Goal: Navigation & Orientation: Find specific page/section

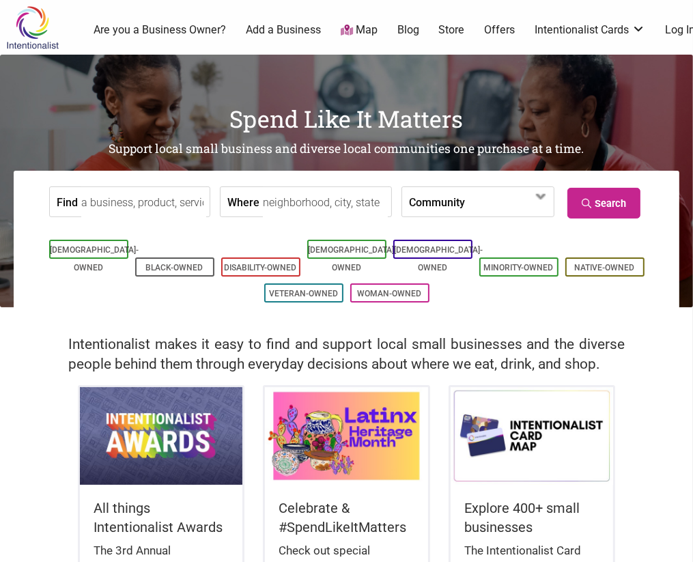
click at [284, 206] on input "Where" at bounding box center [325, 202] width 125 height 31
type input "bellevue, [GEOGRAPHIC_DATA]"
click at [617, 197] on link "Search" at bounding box center [604, 203] width 73 height 31
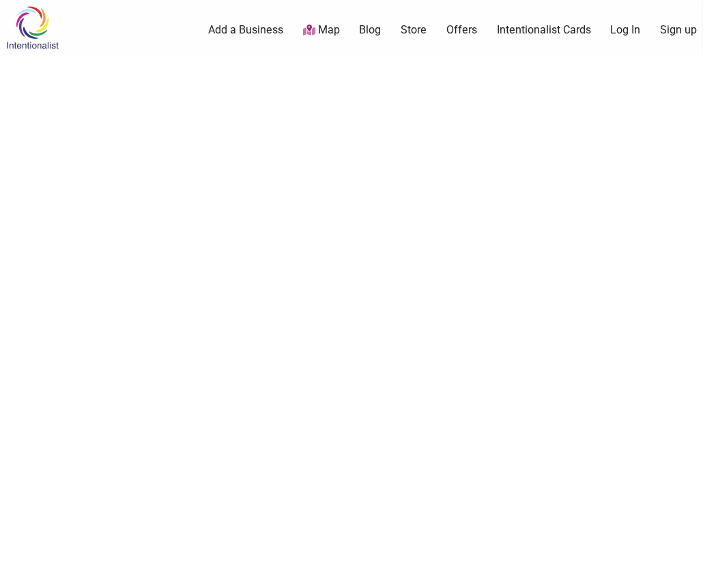
click at [313, 27] on link "Map" at bounding box center [321, 31] width 37 height 16
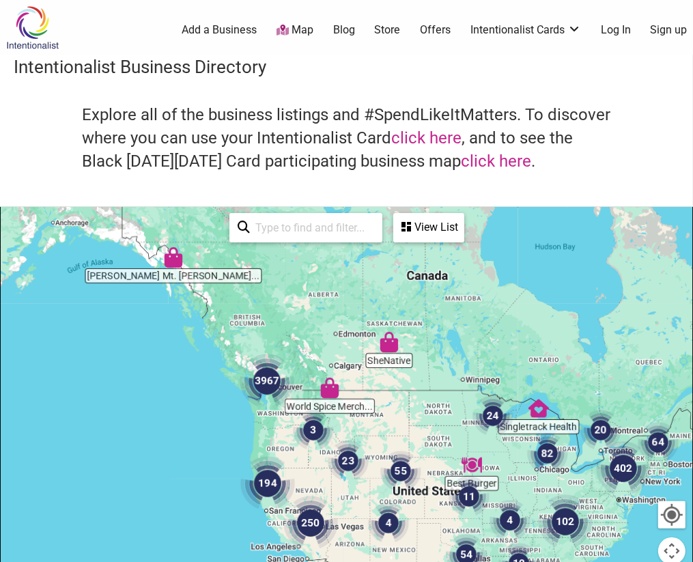
drag, startPoint x: 294, startPoint y: 447, endPoint x: 301, endPoint y: 315, distance: 132.6
click at [301, 315] on div at bounding box center [347, 473] width 692 height 531
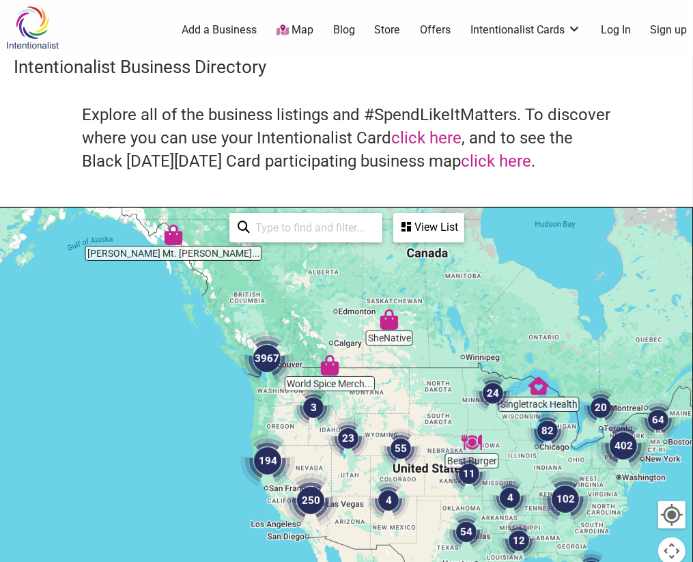
click at [269, 381] on img "3967" at bounding box center [267, 358] width 55 height 55
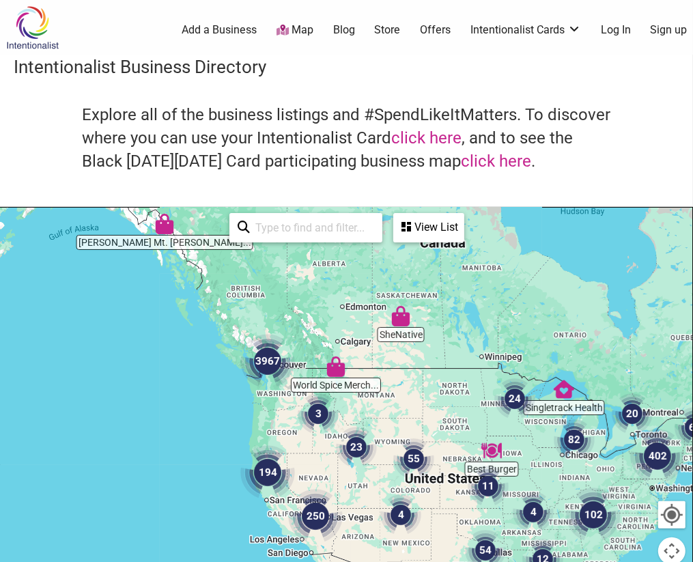
click at [269, 381] on img "3967" at bounding box center [267, 361] width 55 height 55
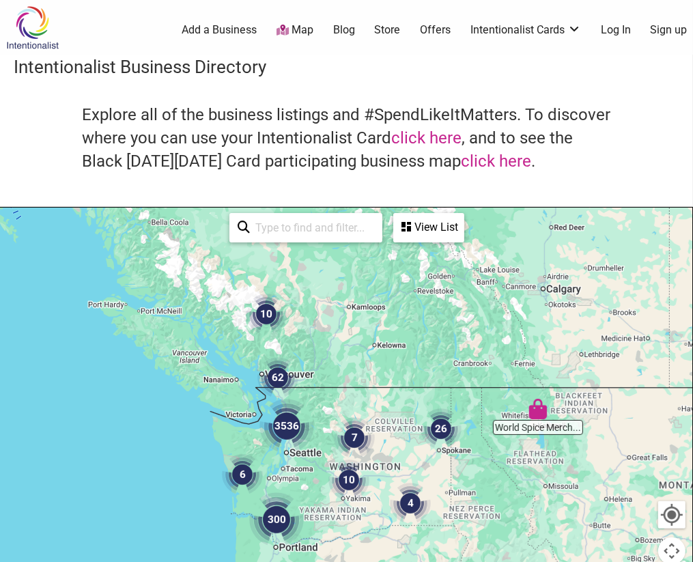
click at [308, 453] on img "3536" at bounding box center [287, 426] width 55 height 55
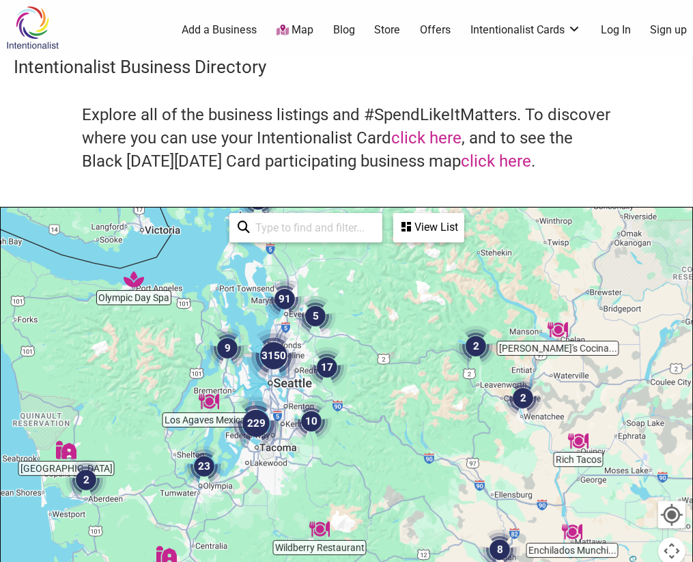
drag, startPoint x: 391, startPoint y: 477, endPoint x: 308, endPoint y: 404, distance: 110.8
click at [308, 404] on img "10" at bounding box center [311, 421] width 41 height 41
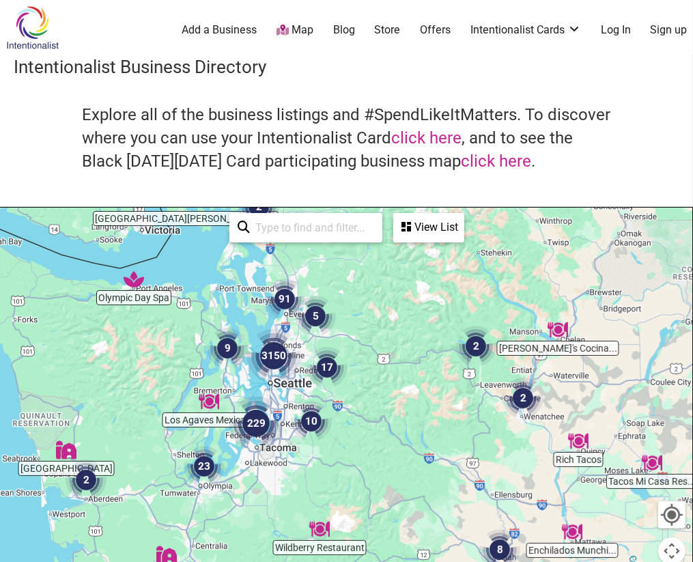
click at [288, 391] on div "To navigate, press the arrow keys." at bounding box center [347, 473] width 692 height 531
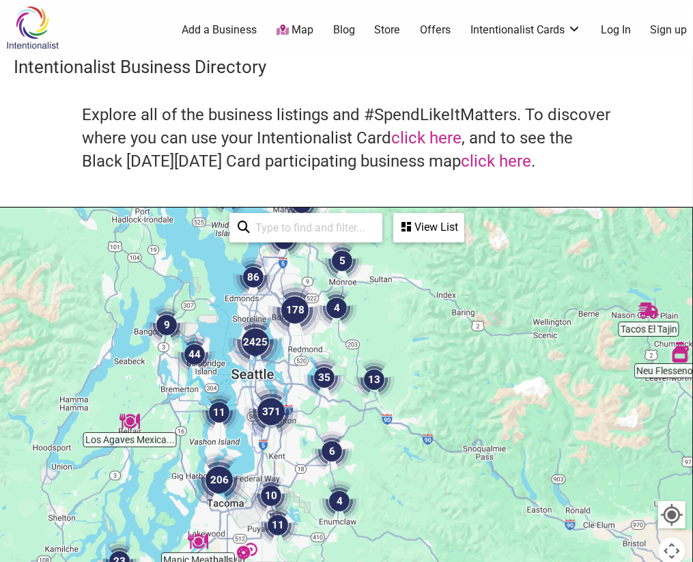
click at [273, 377] on div "To navigate, press the arrow keys." at bounding box center [347, 473] width 692 height 531
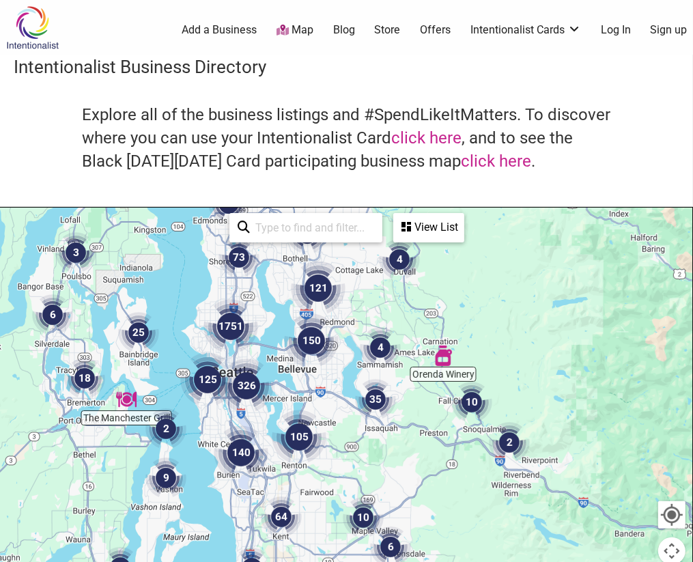
click at [299, 378] on div "To navigate, press the arrow keys." at bounding box center [347, 473] width 692 height 531
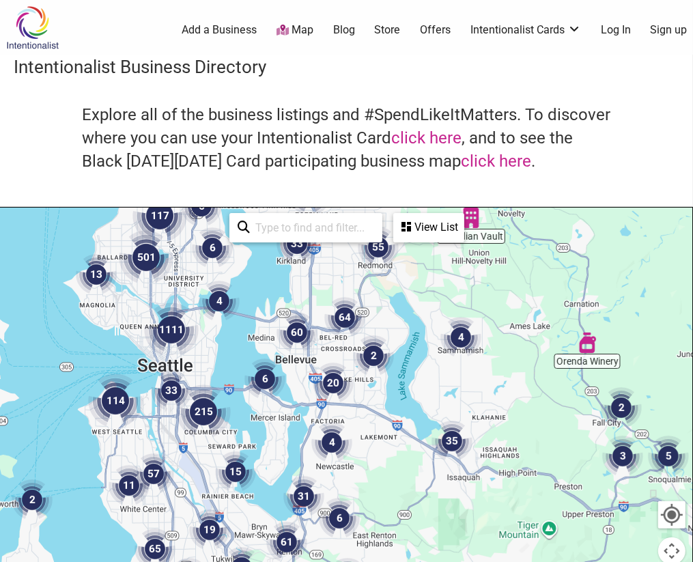
click at [299, 378] on div "To navigate, press the arrow keys." at bounding box center [347, 473] width 692 height 531
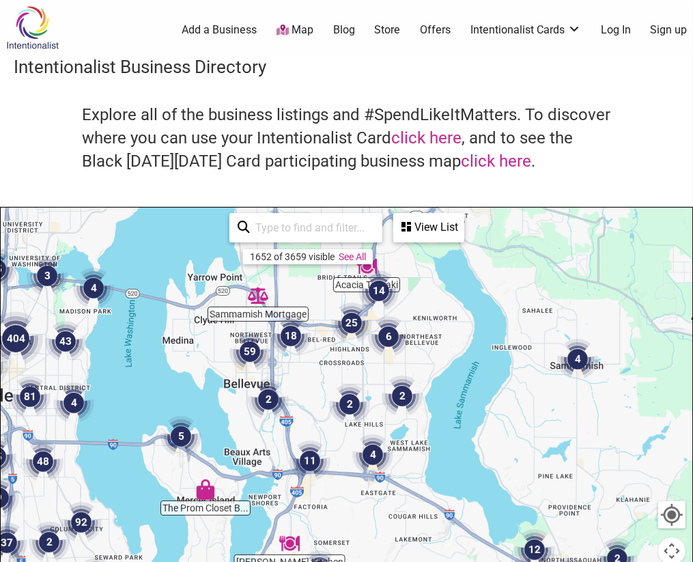
drag, startPoint x: 359, startPoint y: 363, endPoint x: 312, endPoint y: 409, distance: 65.7
click at [312, 409] on div "To navigate, press the arrow keys." at bounding box center [347, 473] width 692 height 531
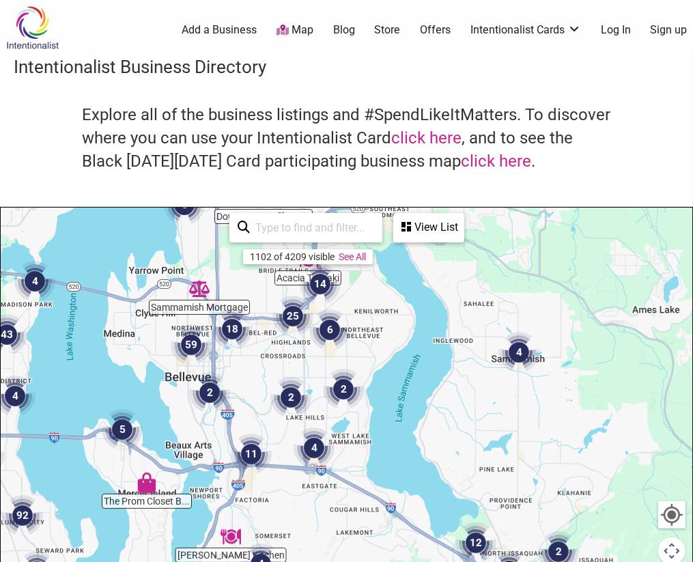
drag, startPoint x: 377, startPoint y: 490, endPoint x: 302, endPoint y: 481, distance: 75.7
click at [302, 481] on div "To navigate, press the arrow keys." at bounding box center [347, 473] width 692 height 531
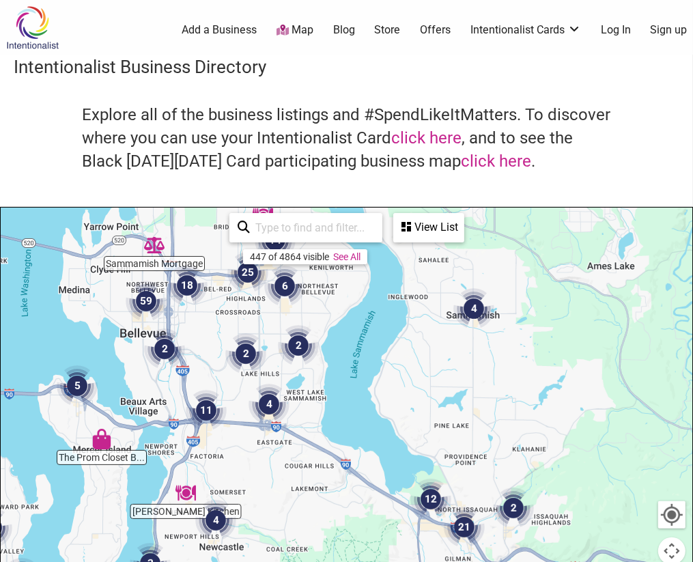
drag, startPoint x: 453, startPoint y: 460, endPoint x: 406, endPoint y: 413, distance: 65.7
click at [406, 413] on div "To navigate, press the arrow keys." at bounding box center [347, 473] width 692 height 531
click at [214, 468] on div "To navigate, press the arrow keys." at bounding box center [347, 473] width 692 height 531
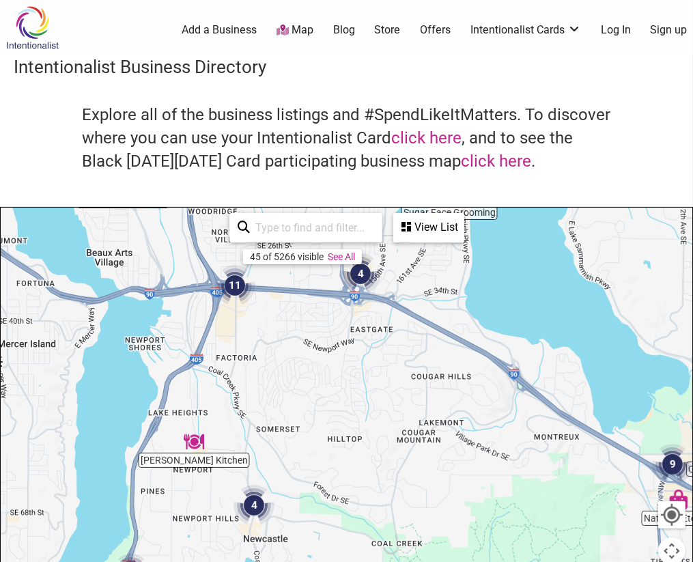
drag, startPoint x: 291, startPoint y: 475, endPoint x: 331, endPoint y: 385, distance: 99.4
click at [331, 385] on div "To navigate, press the arrow keys." at bounding box center [347, 473] width 692 height 531
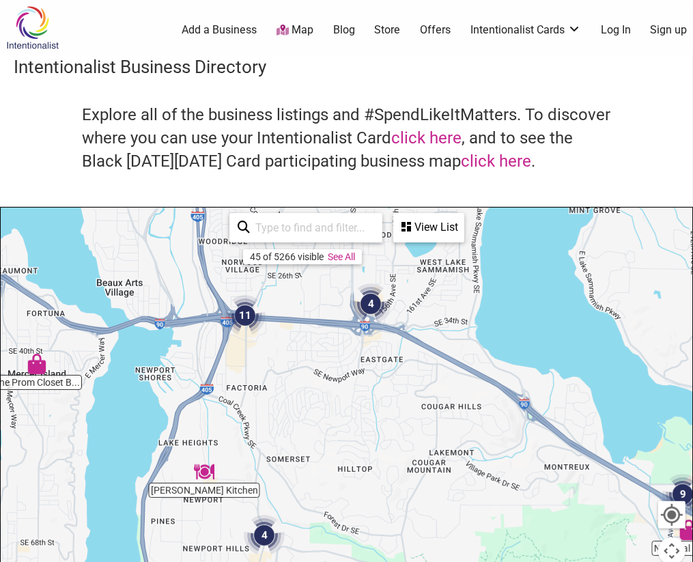
drag, startPoint x: 294, startPoint y: 431, endPoint x: 267, endPoint y: 406, distance: 36.2
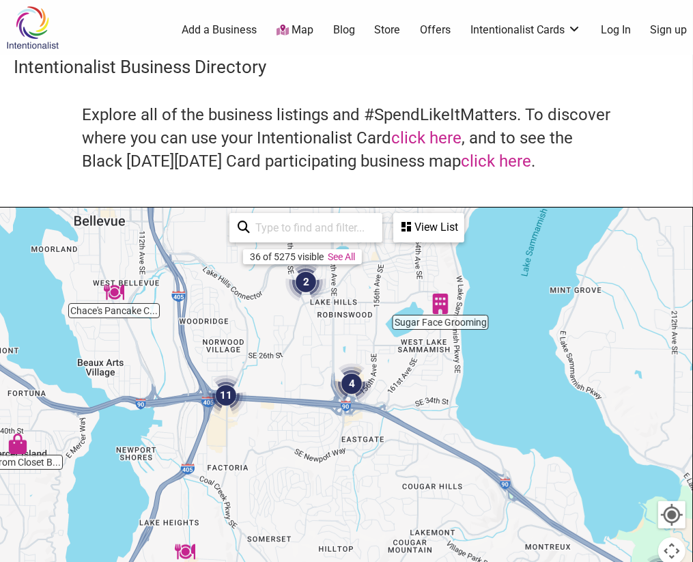
drag, startPoint x: 344, startPoint y: 374, endPoint x: 316, endPoint y: 504, distance: 132.8
click at [316, 504] on div "To navigate, press the arrow keys." at bounding box center [347, 473] width 692 height 531
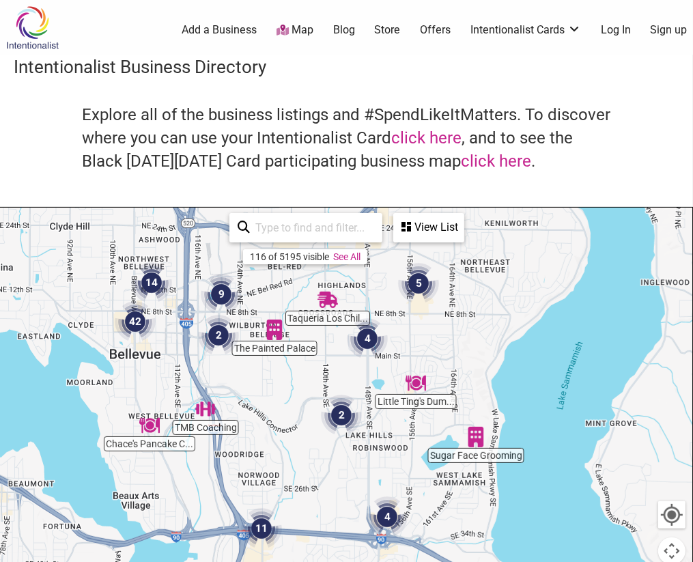
drag, startPoint x: 223, startPoint y: 359, endPoint x: 270, endPoint y: 450, distance: 102.9
click at [270, 450] on div "To navigate, press the arrow keys." at bounding box center [347, 473] width 692 height 531
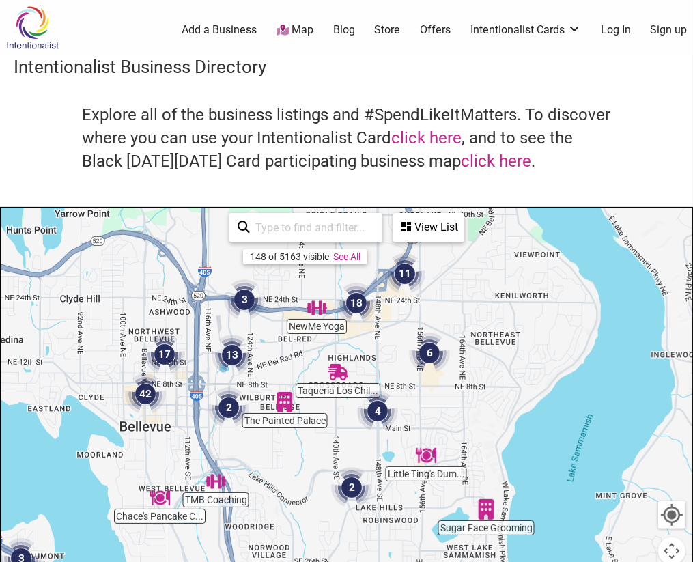
drag, startPoint x: 265, startPoint y: 365, endPoint x: 275, endPoint y: 449, distance: 85.3
click at [275, 449] on div "To navigate, press the arrow keys." at bounding box center [347, 473] width 692 height 531
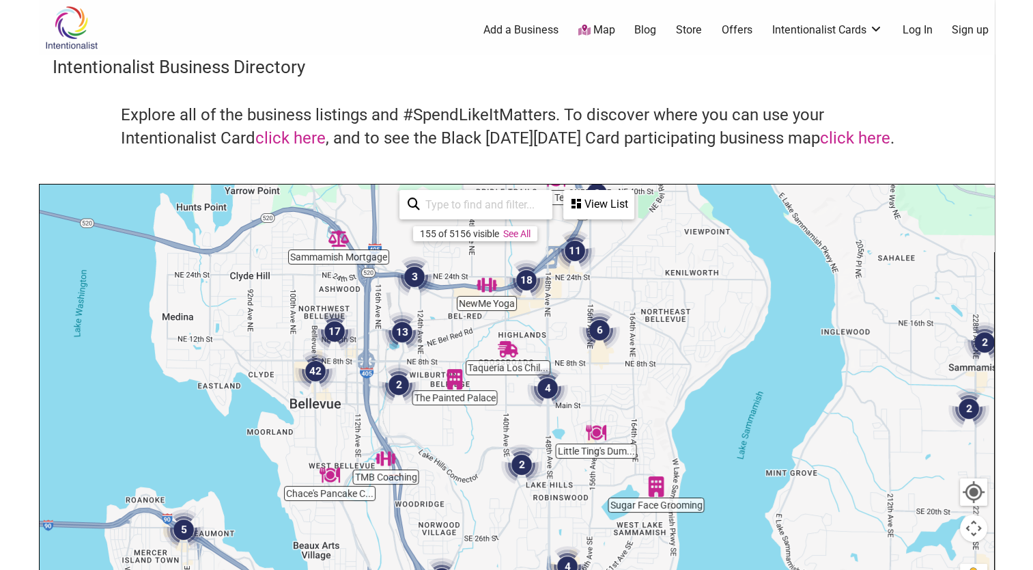
click at [396, 419] on div "To navigate, press the arrow keys." at bounding box center [517, 449] width 955 height 531
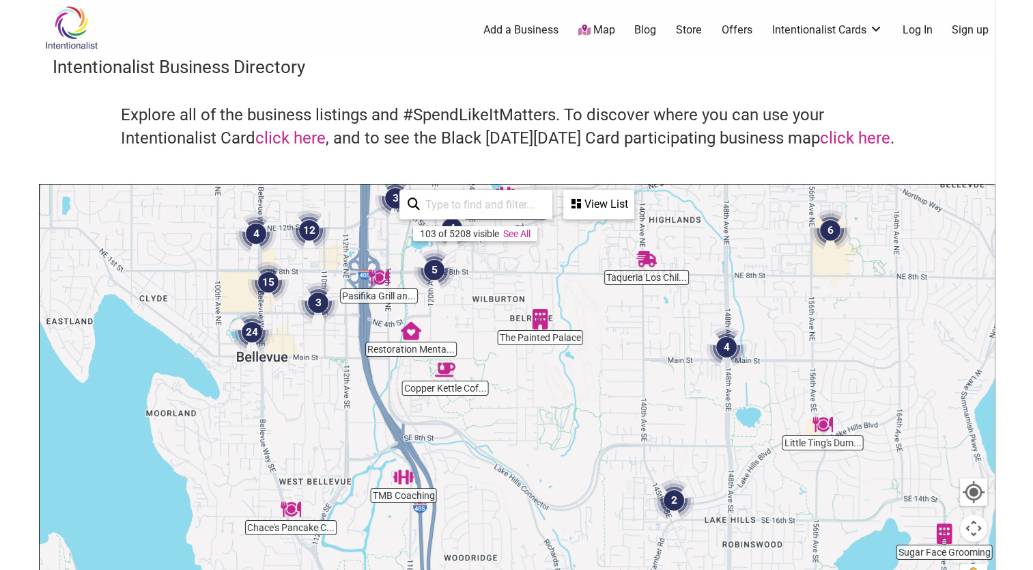
drag, startPoint x: 424, startPoint y: 332, endPoint x: 461, endPoint y: 299, distance: 49.3
click at [461, 299] on div "To navigate, press the arrow keys." at bounding box center [517, 449] width 955 height 531
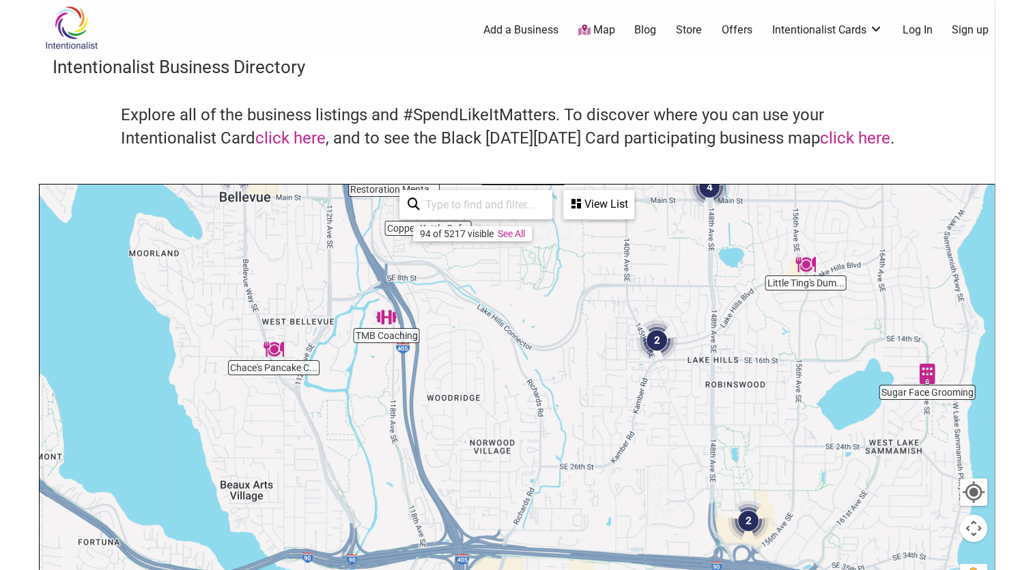
drag, startPoint x: 478, startPoint y: 520, endPoint x: 464, endPoint y: 329, distance: 191.8
click at [464, 329] on div "To navigate, press the arrow keys." at bounding box center [517, 449] width 955 height 531
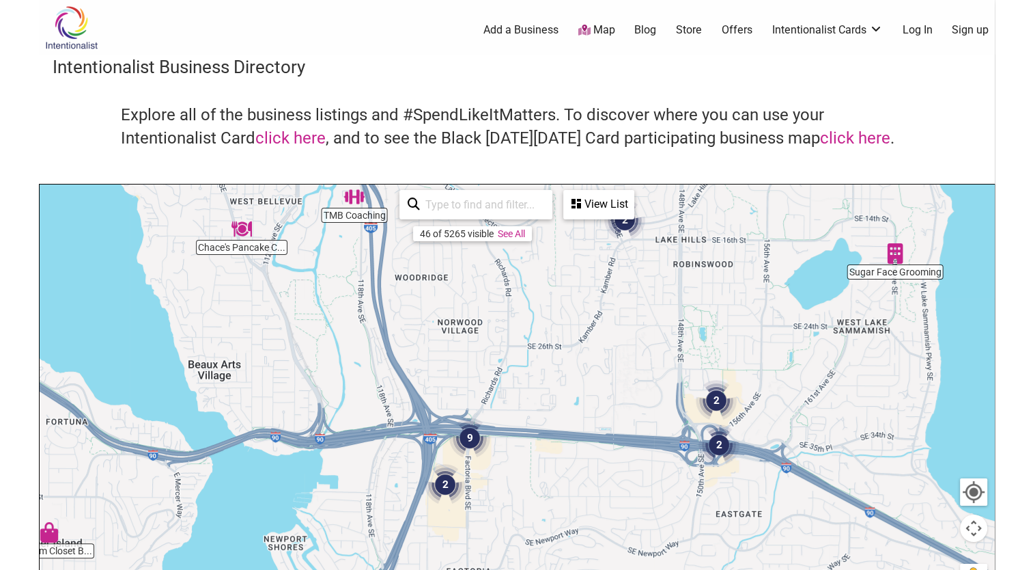
drag, startPoint x: 475, startPoint y: 441, endPoint x: 441, endPoint y: 296, distance: 148.9
click at [441, 296] on div "To navigate, press the arrow keys." at bounding box center [517, 449] width 955 height 531
click at [487, 486] on div "To navigate, press the arrow keys." at bounding box center [517, 449] width 955 height 531
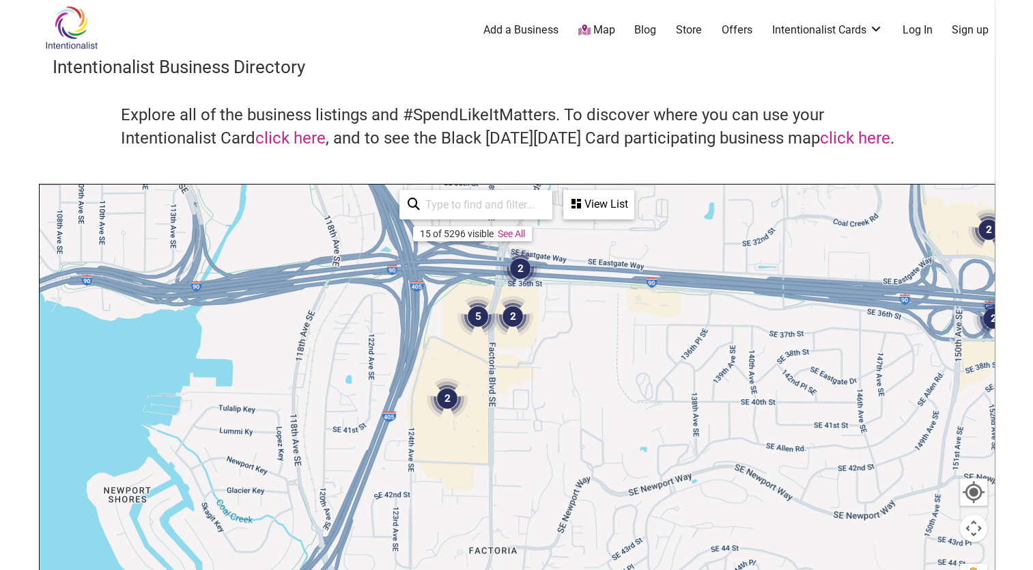
drag, startPoint x: 487, startPoint y: 486, endPoint x: 541, endPoint y: 374, distance: 124.3
click at [538, 376] on div "To navigate, press the arrow keys." at bounding box center [517, 449] width 955 height 531
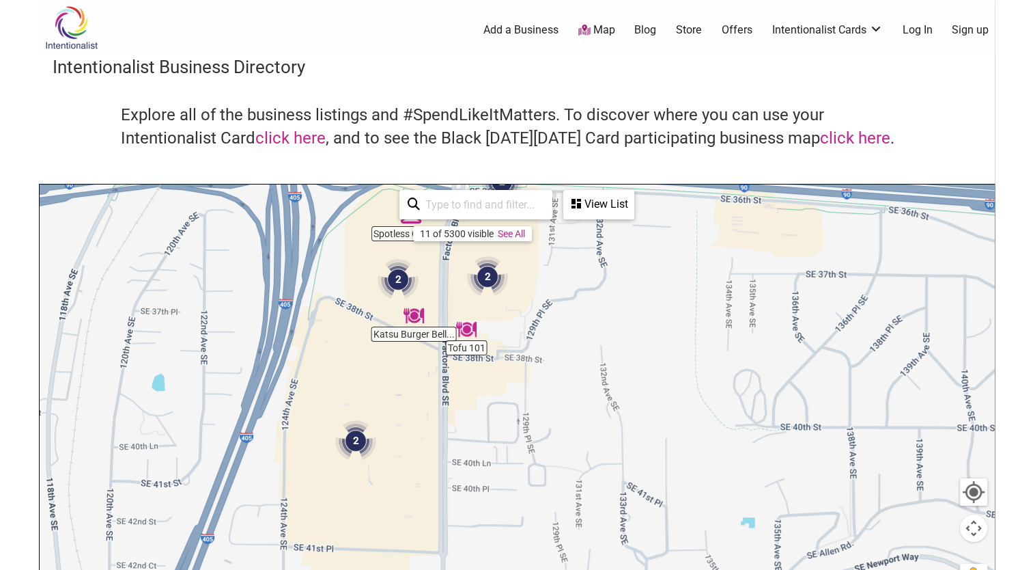
click at [527, 372] on div "To navigate, press the arrow keys." at bounding box center [517, 449] width 955 height 531
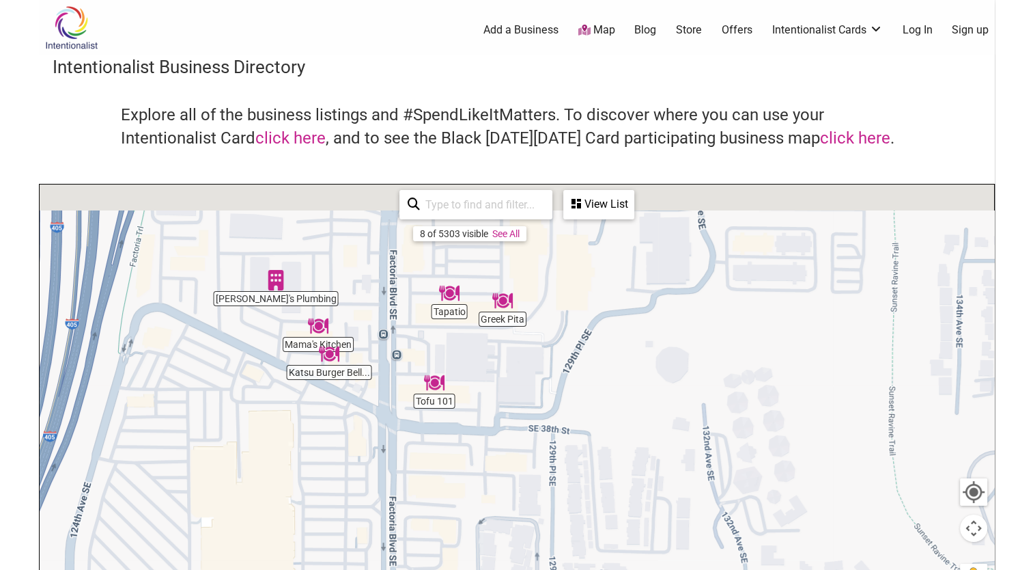
drag, startPoint x: 462, startPoint y: 404, endPoint x: 522, endPoint y: 447, distance: 73.5
click at [522, 447] on div "To navigate, press the arrow keys." at bounding box center [517, 449] width 955 height 531
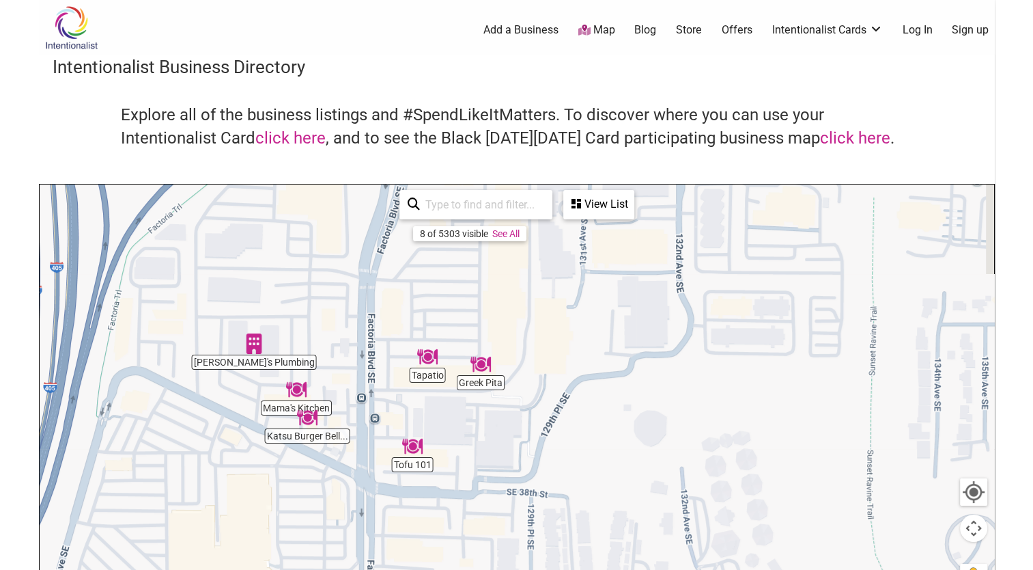
drag, startPoint x: 520, startPoint y: 444, endPoint x: 512, endPoint y: 466, distance: 23.6
click at [512, 466] on div "To navigate, press the arrow keys." at bounding box center [517, 449] width 955 height 531
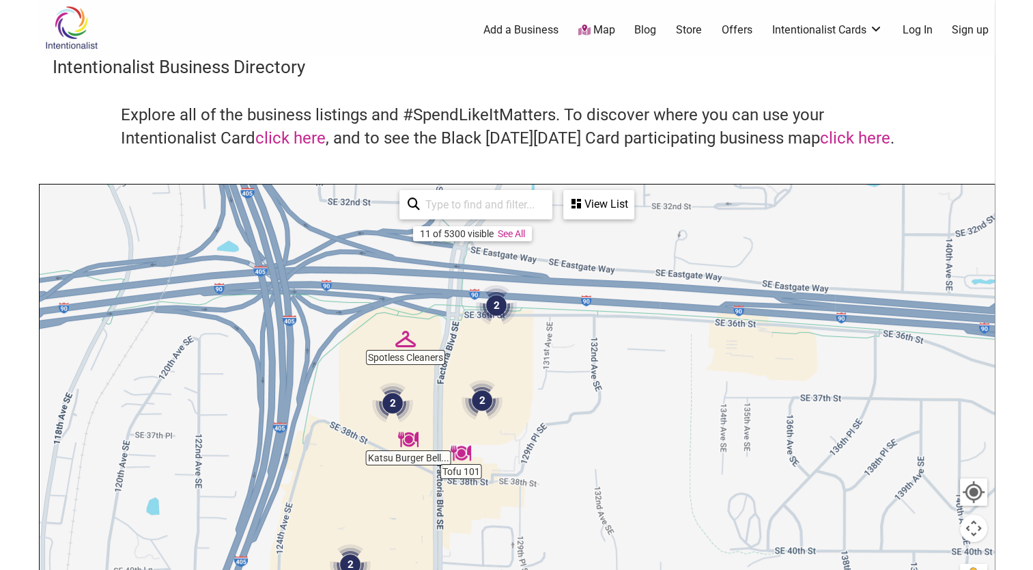
drag, startPoint x: 542, startPoint y: 348, endPoint x: 504, endPoint y: 495, distance: 152.4
click at [504, 495] on div "To navigate, press the arrow keys." at bounding box center [517, 449] width 955 height 531
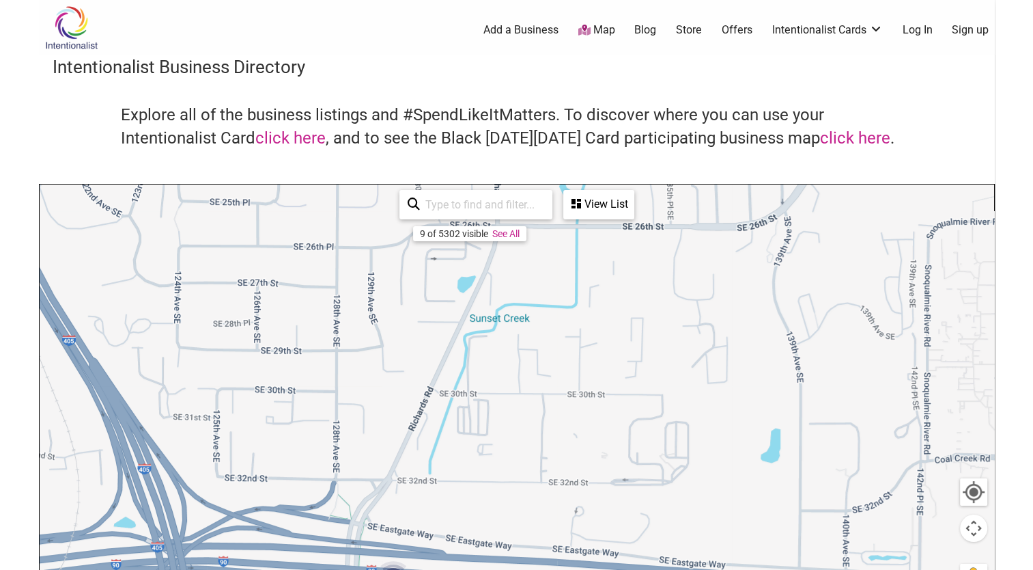
drag, startPoint x: 456, startPoint y: 367, endPoint x: 399, endPoint y: 469, distance: 116.8
click at [399, 469] on div "To navigate, press the arrow keys." at bounding box center [517, 449] width 955 height 531
